Goal: Task Accomplishment & Management: Use online tool/utility

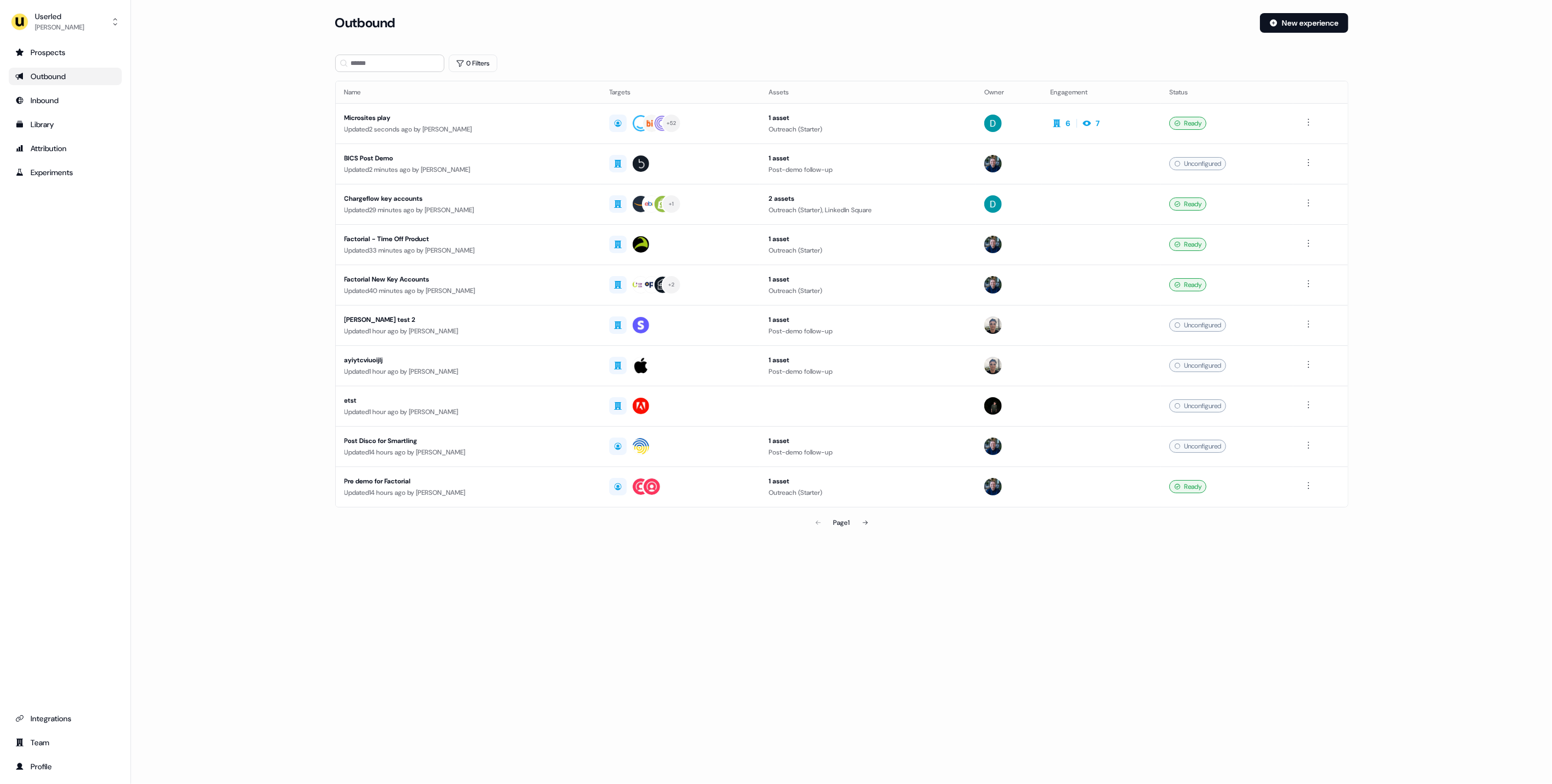
click at [221, 158] on main "Loading... Outbound New experience 0 Filters Name Targets Assets Owner Engageme…" at bounding box center [841, 289] width 1421 height 551
click at [72, 17] on div "Userled" at bounding box center [59, 16] width 49 height 11
click at [54, 55] on div "Impersonate (Admin)" at bounding box center [65, 51] width 104 height 19
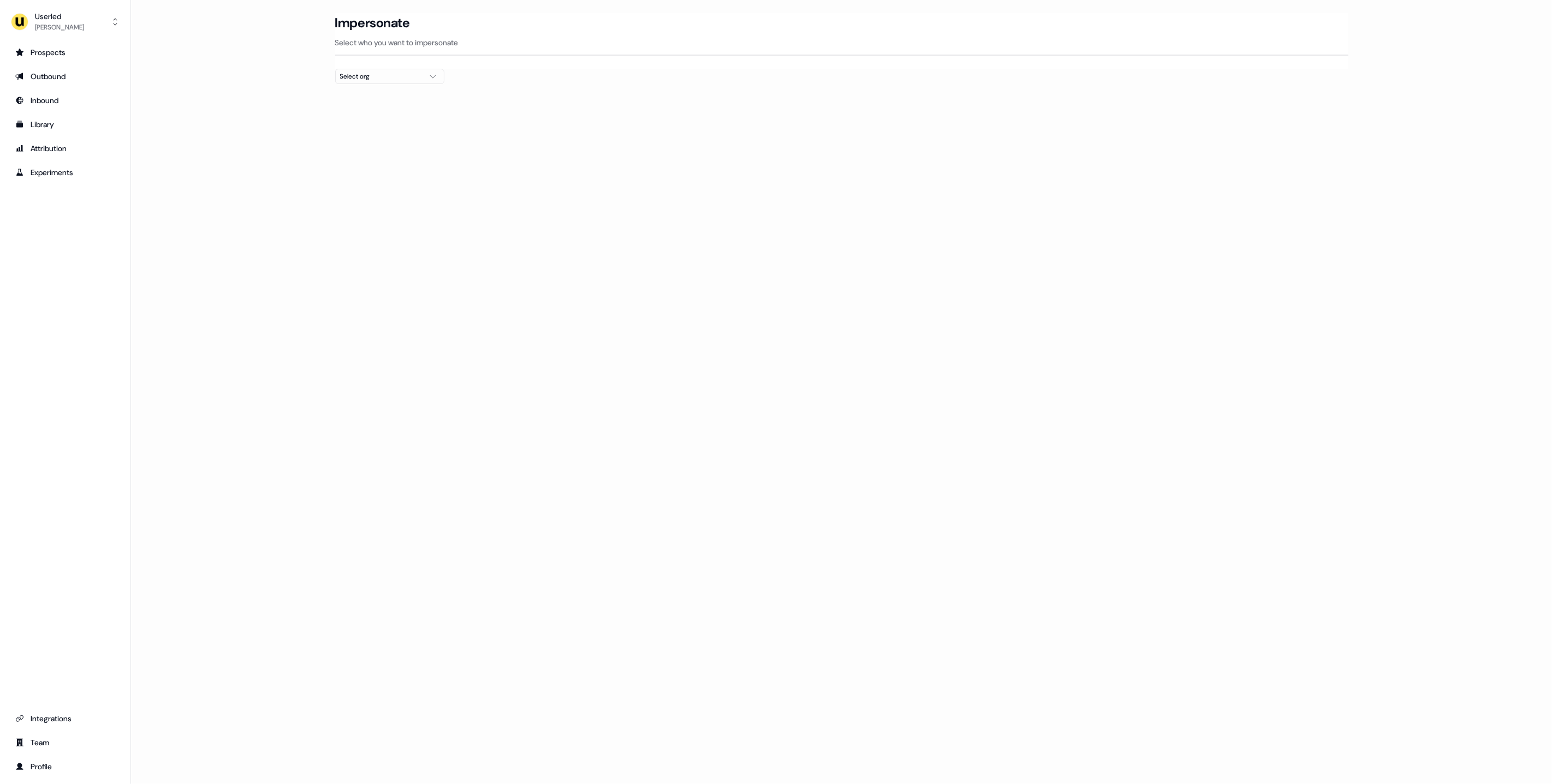
click at [395, 70] on button "Select org" at bounding box center [389, 76] width 109 height 15
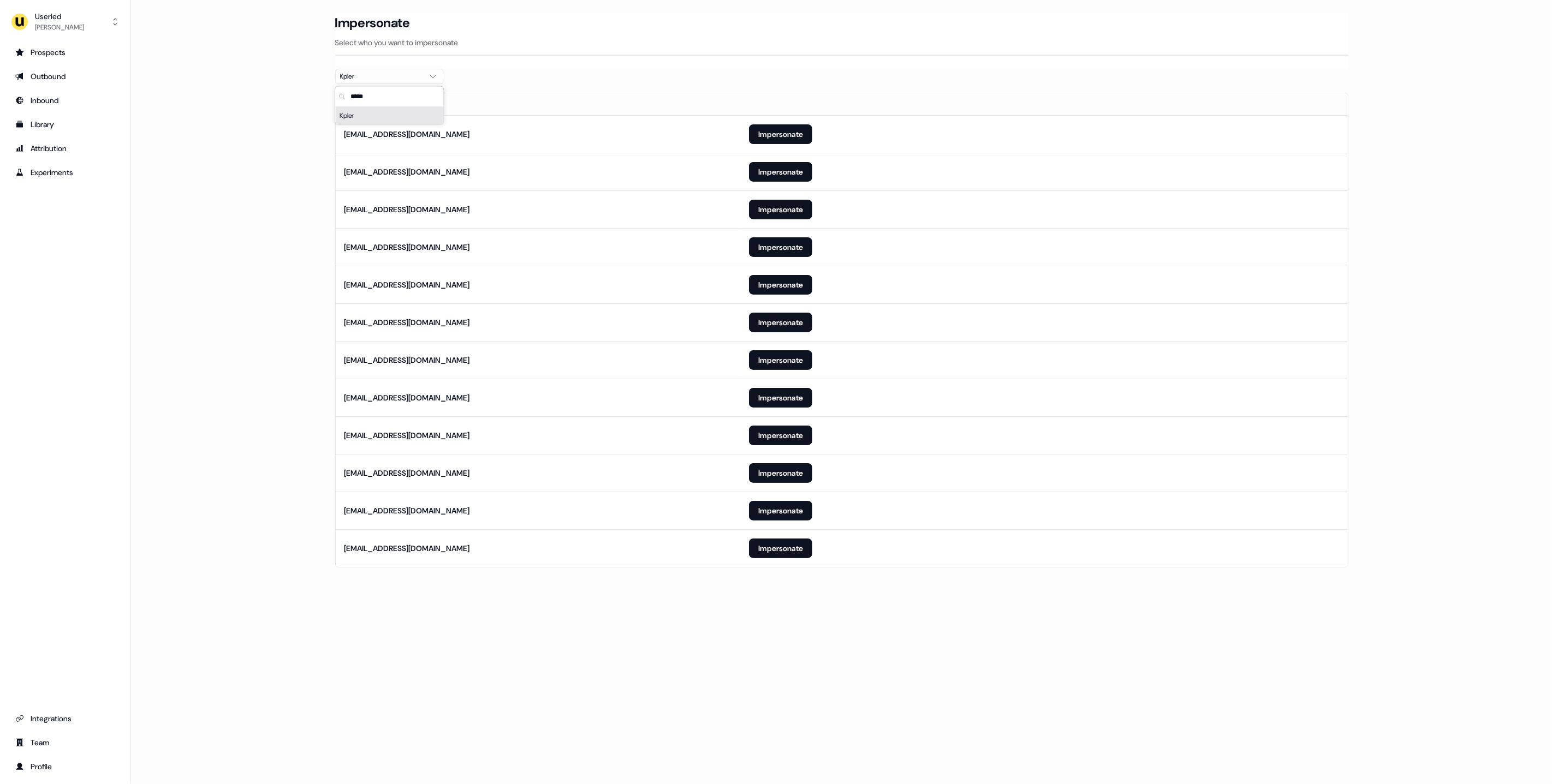
type input "*****"
click at [281, 382] on main "Loading... Impersonate Select who you want to impersonate Kpler Email [EMAIL_AD…" at bounding box center [841, 305] width 1421 height 585
click at [231, 312] on main "Loading... Impersonate Select who you want to impersonate Kpler Email [EMAIL_AD…" at bounding box center [841, 305] width 1421 height 585
drag, startPoint x: 787, startPoint y: 279, endPoint x: 512, endPoint y: 310, distance: 276.7
click at [787, 279] on button "Impersonate" at bounding box center [780, 284] width 64 height 19
